Goal: Check status: Check status

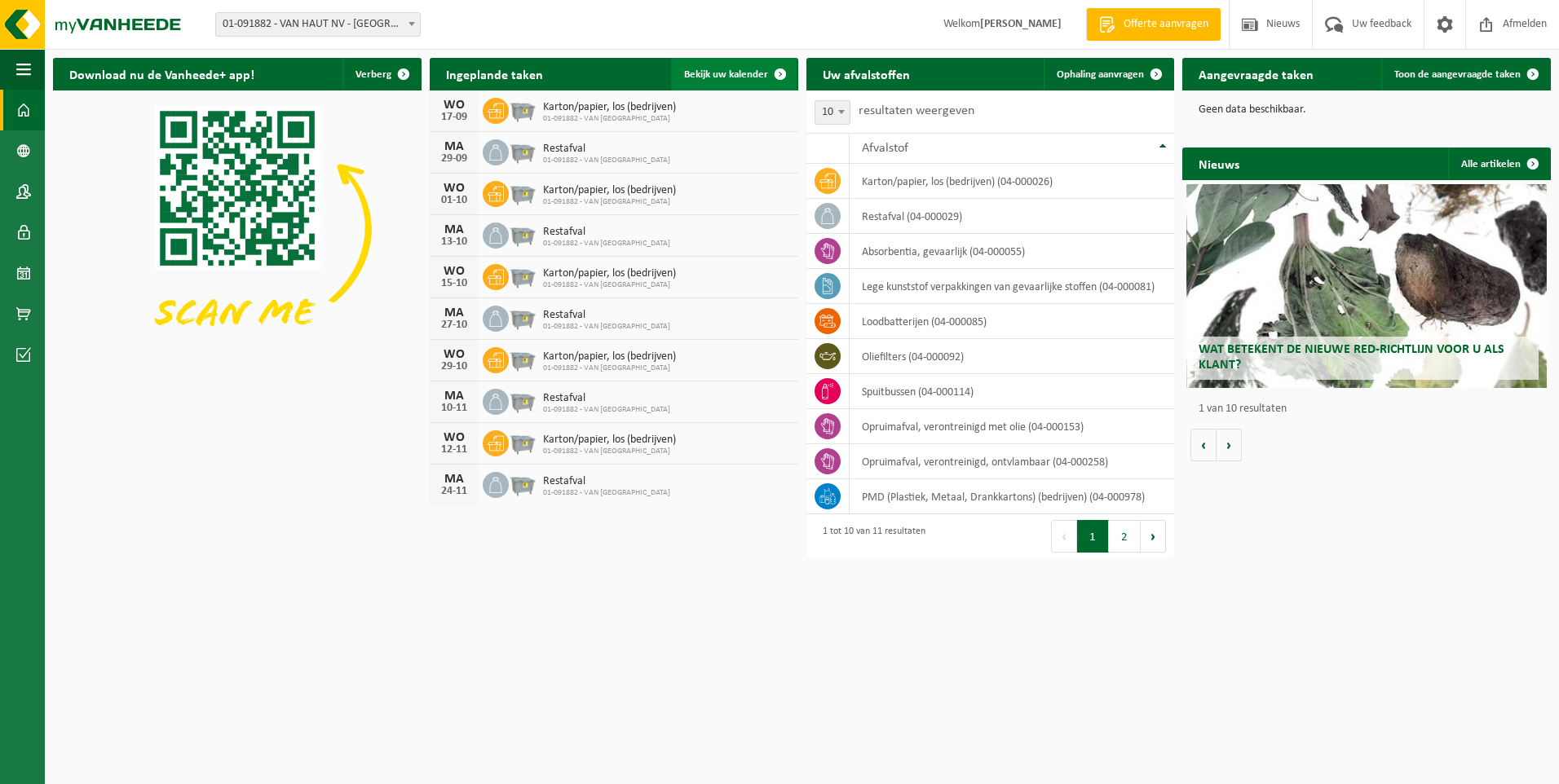
click at [741, 74] on span "Bekijk uw kalender" at bounding box center [725, 74] width 84 height 11
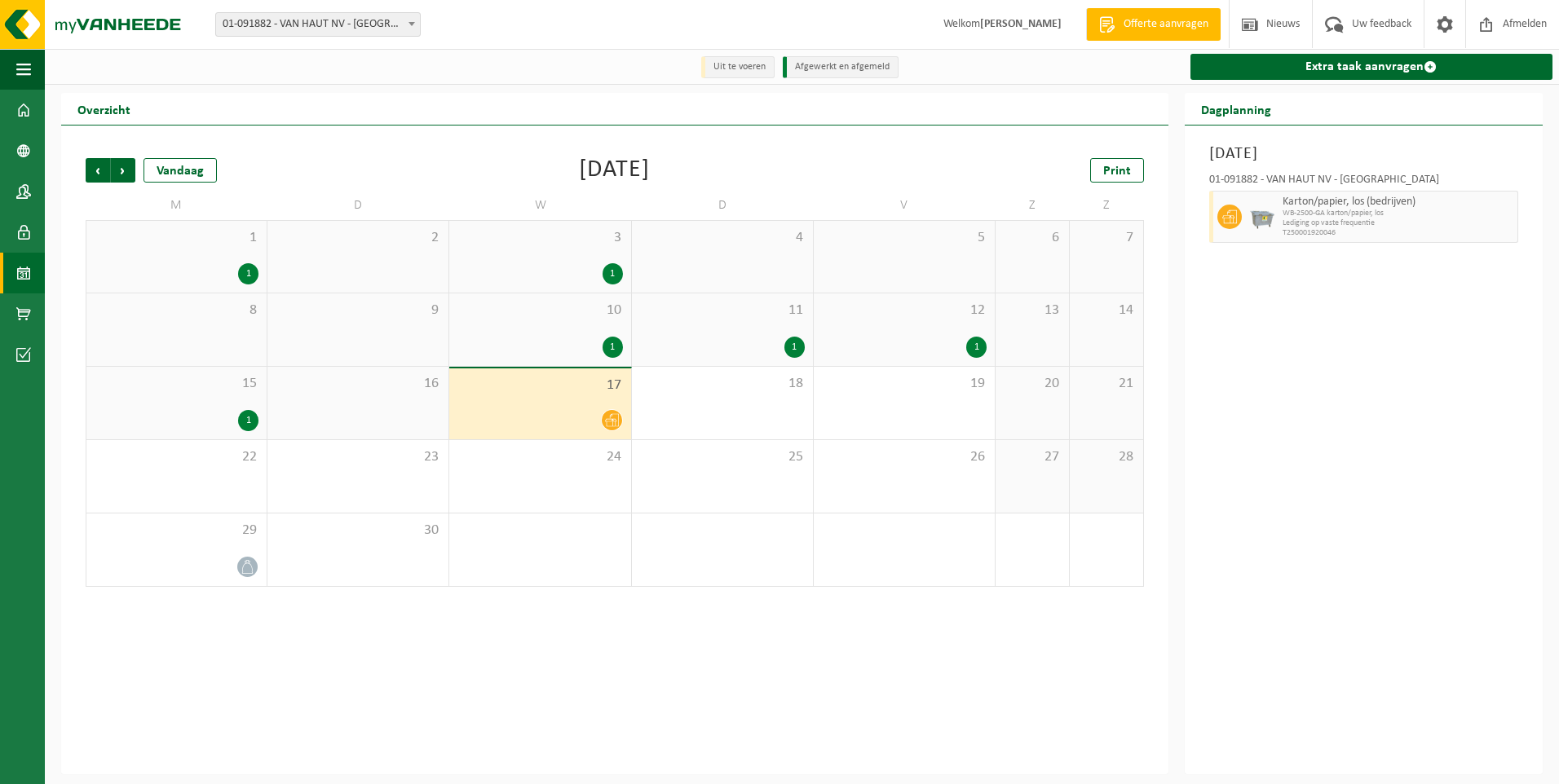
click at [594, 339] on div "1" at bounding box center [540, 347] width 165 height 22
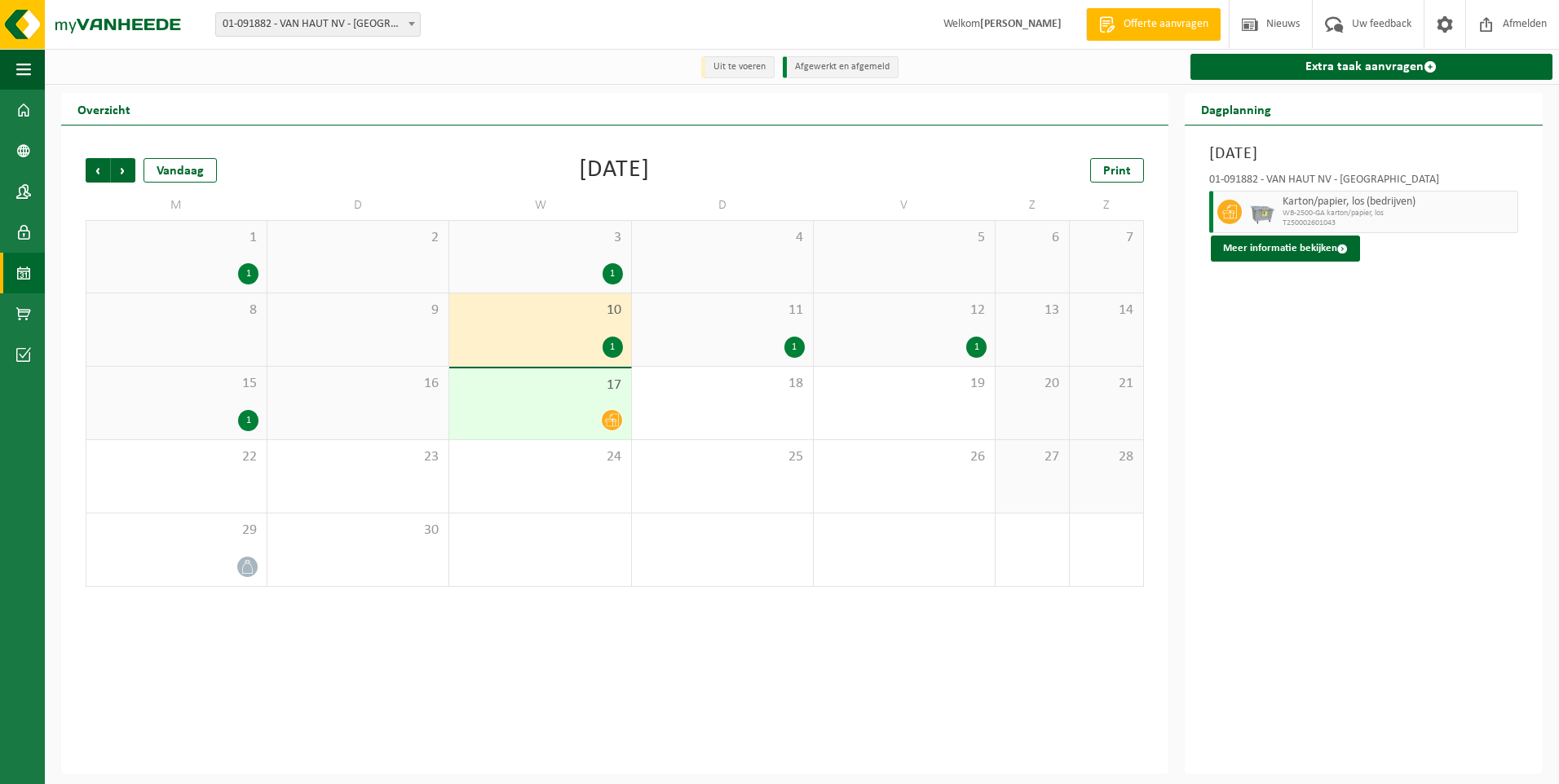
click at [716, 345] on div "1" at bounding box center [722, 347] width 165 height 22
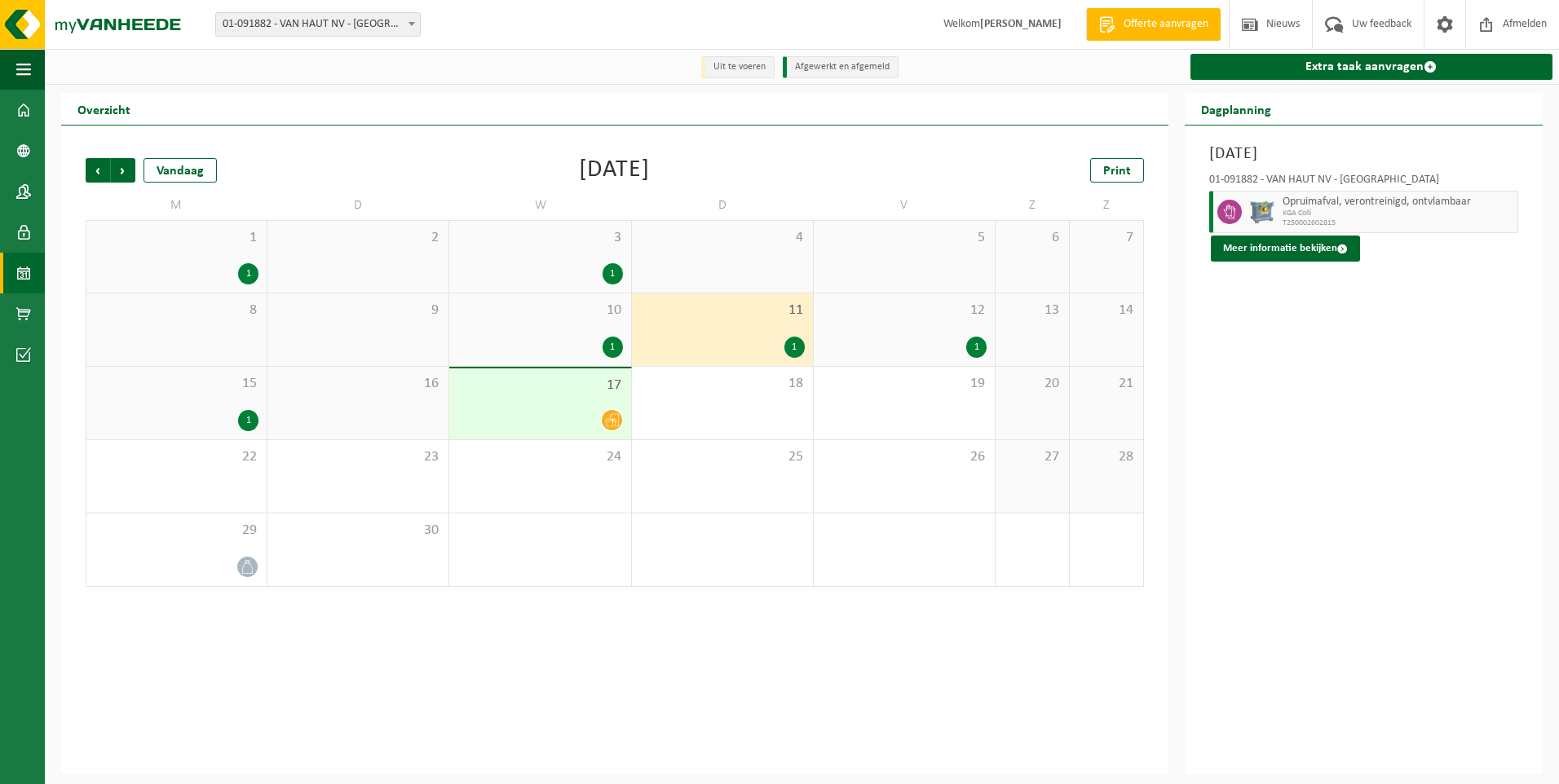
click at [867, 343] on div "1" at bounding box center [904, 347] width 165 height 22
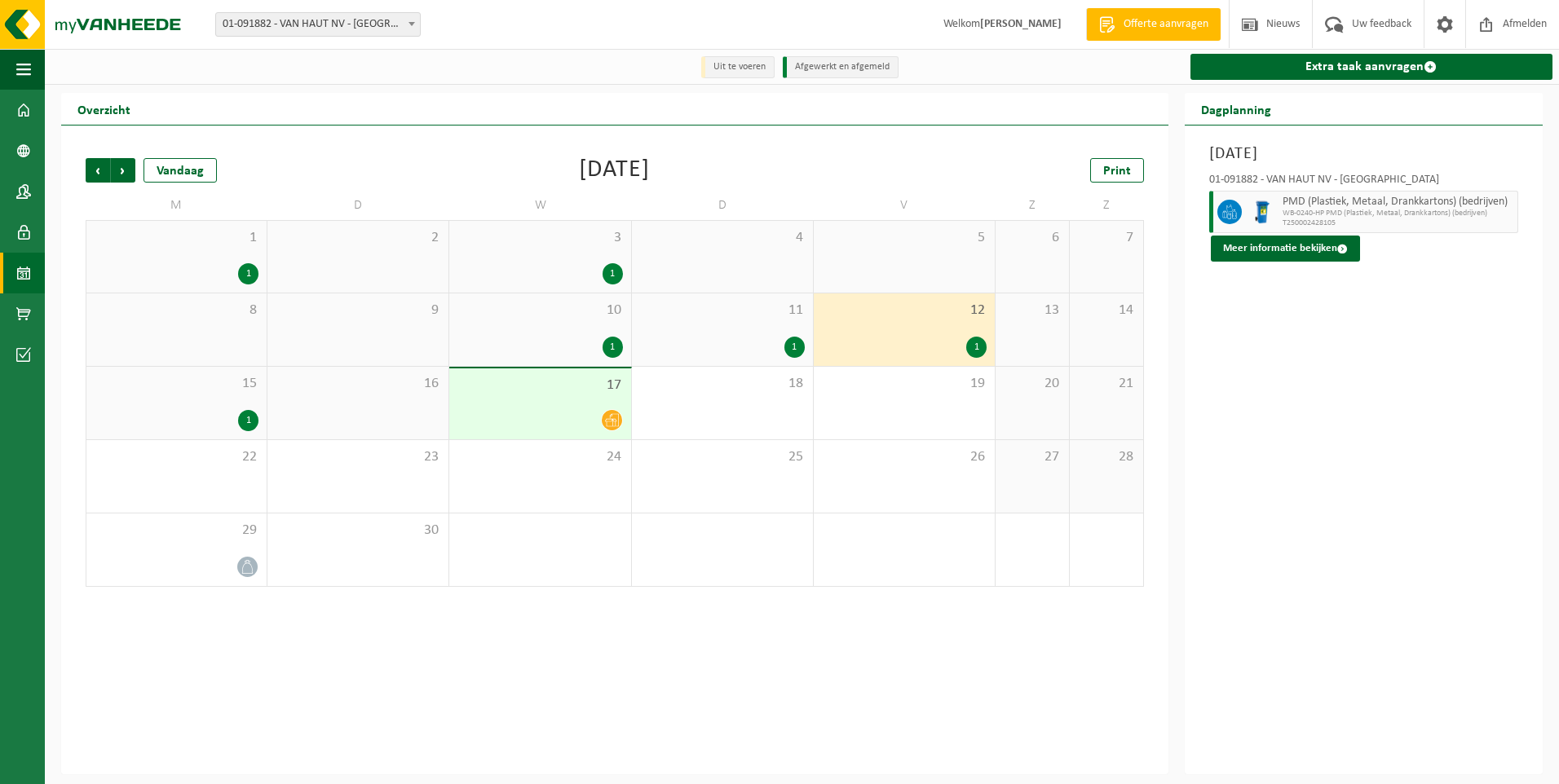
click at [200, 411] on div "1" at bounding box center [176, 421] width 164 height 22
